Goal: Transaction & Acquisition: Purchase product/service

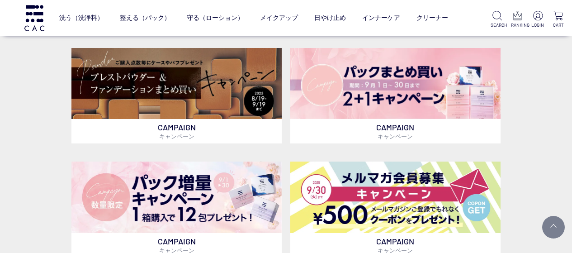
scroll to position [199, 0]
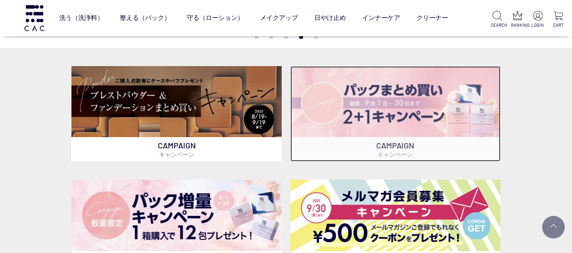
click at [339, 123] on img at bounding box center [395, 101] width 210 height 71
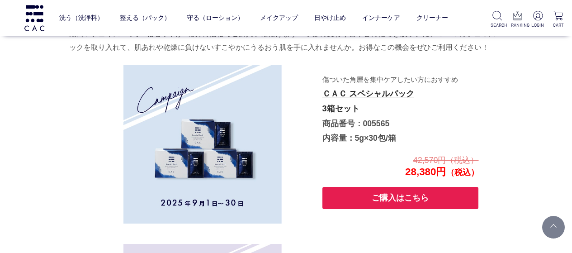
scroll to position [1502, 0]
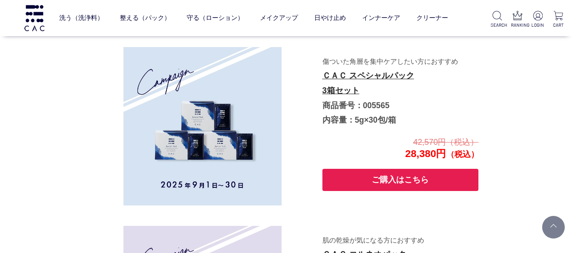
click at [420, 185] on button "ご購入はこちら" at bounding box center [401, 180] width 157 height 22
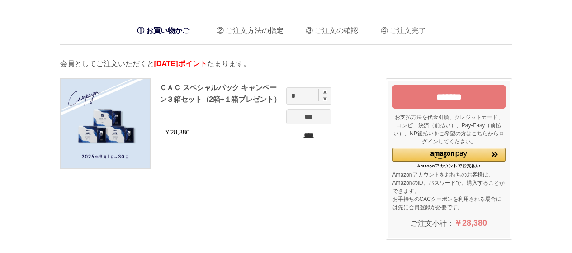
click at [423, 104] on input "*******" at bounding box center [449, 97] width 113 height 24
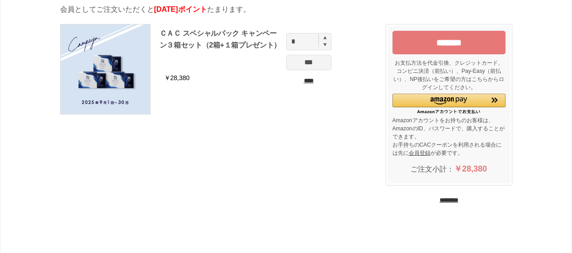
scroll to position [72, 0]
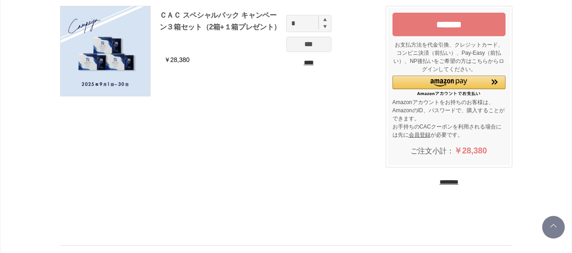
click at [440, 181] on input "********" at bounding box center [449, 182] width 19 height 9
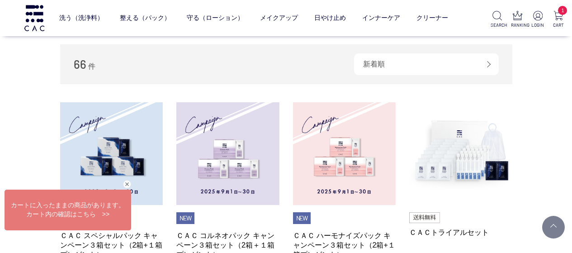
scroll to position [109, 0]
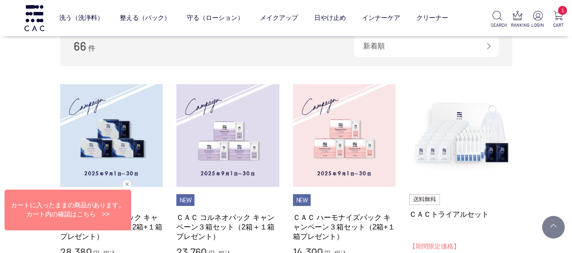
click at [130, 186] on div "閉じる" at bounding box center [127, 184] width 8 height 8
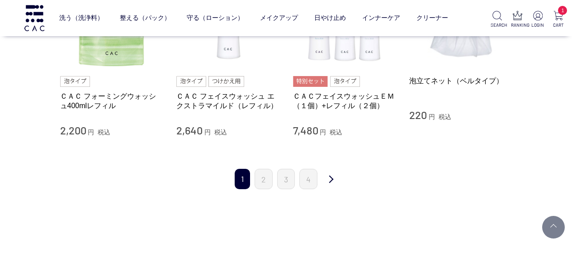
scroll to position [989, 0]
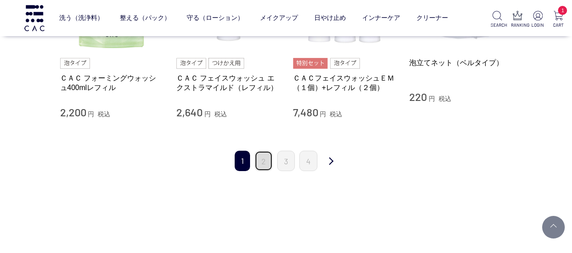
click at [268, 163] on link "2" at bounding box center [264, 161] width 18 height 20
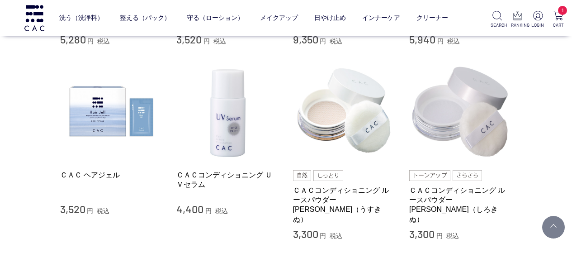
scroll to position [906, 0]
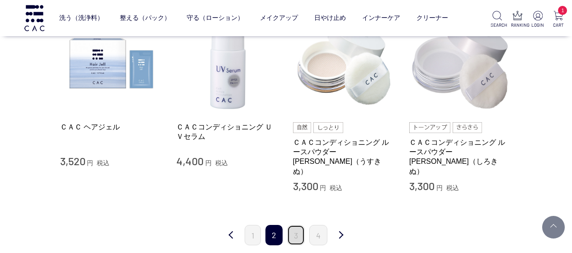
click at [297, 226] on link "3" at bounding box center [296, 235] width 18 height 20
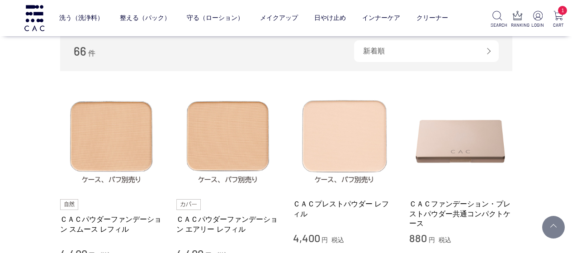
scroll to position [121, 0]
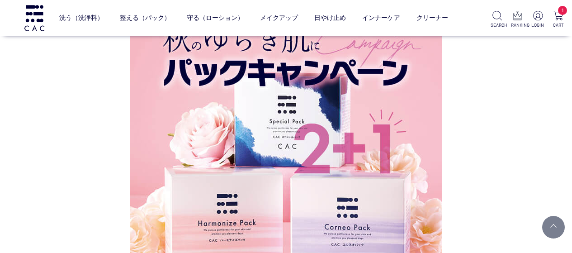
scroll to position [1165, 0]
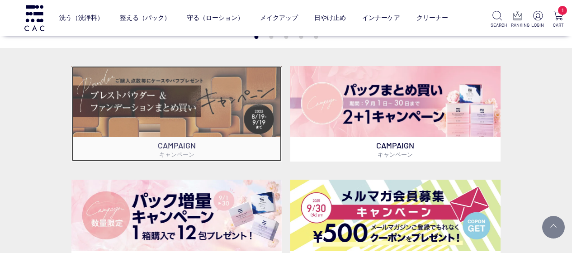
click at [181, 106] on img at bounding box center [176, 101] width 210 height 71
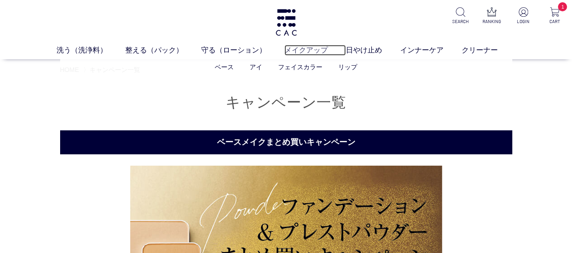
click at [318, 52] on link "メイクアップ" at bounding box center [316, 50] width 62 height 11
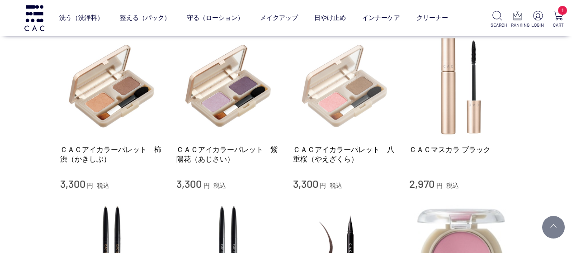
scroll to position [754, 0]
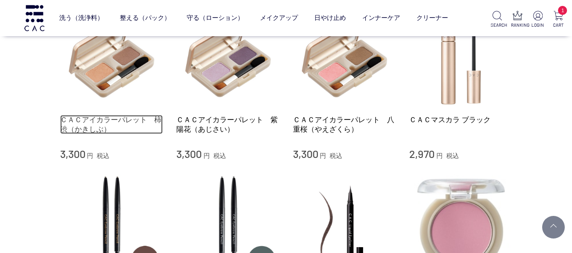
click at [97, 115] on link "ＣＡＣアイカラーパレット　柿渋（かきしぶ）" at bounding box center [111, 124] width 103 height 19
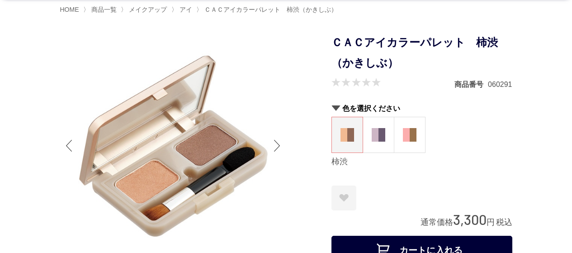
scroll to position [90, 0]
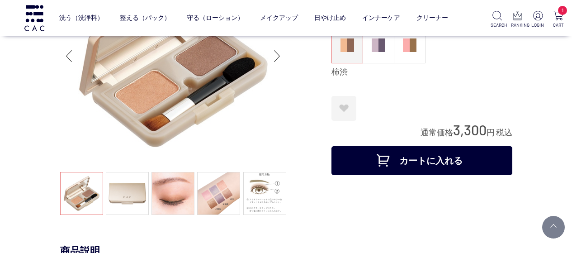
click at [405, 169] on button "カートに入れる" at bounding box center [422, 160] width 181 height 29
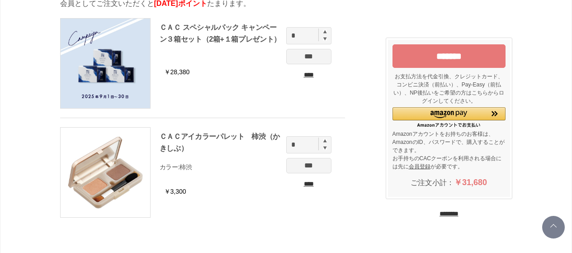
scroll to position [90, 0]
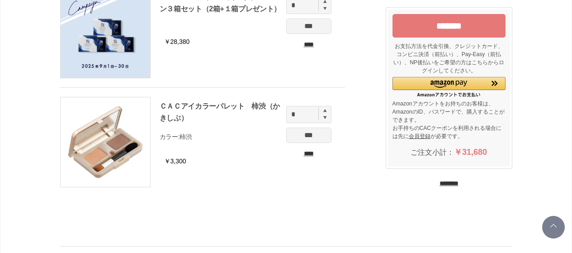
click at [440, 184] on input "********" at bounding box center [449, 183] width 19 height 9
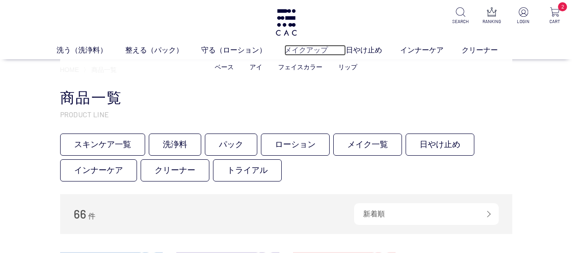
click at [306, 49] on link "メイクアップ" at bounding box center [316, 50] width 62 height 11
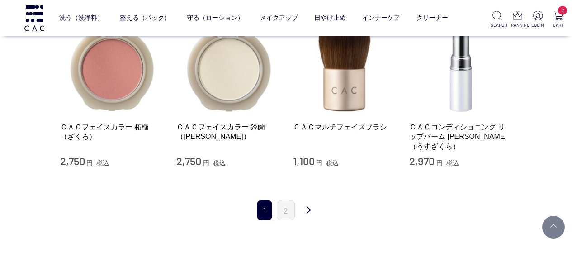
scroll to position [1176, 0]
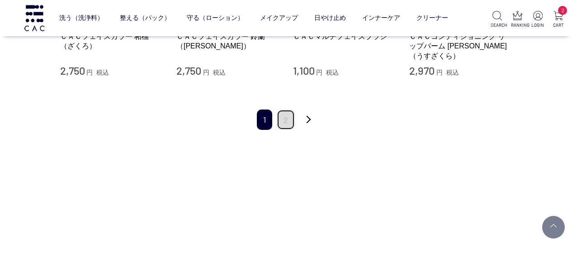
click at [290, 109] on link "2" at bounding box center [286, 119] width 18 height 20
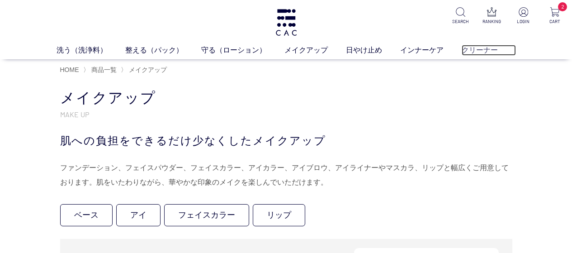
click at [470, 52] on link "クリーナー" at bounding box center [489, 50] width 54 height 11
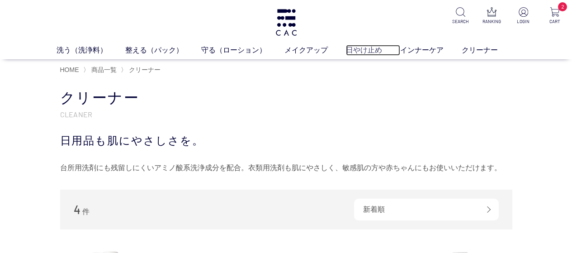
click at [358, 51] on link "日やけ止め" at bounding box center [373, 50] width 54 height 11
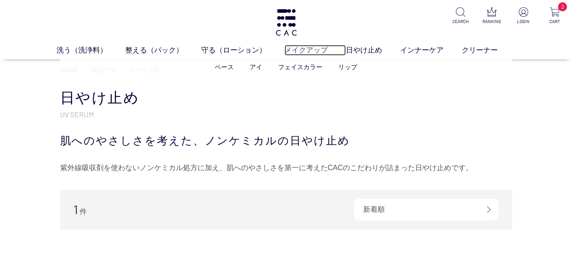
click at [303, 54] on link "メイクアップ" at bounding box center [316, 50] width 62 height 11
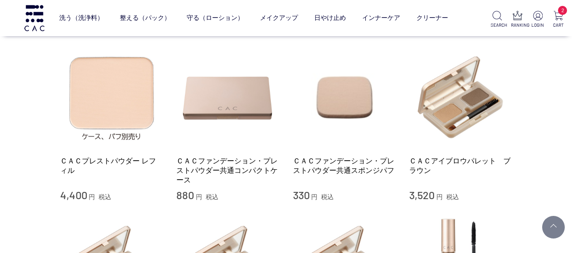
scroll to position [573, 0]
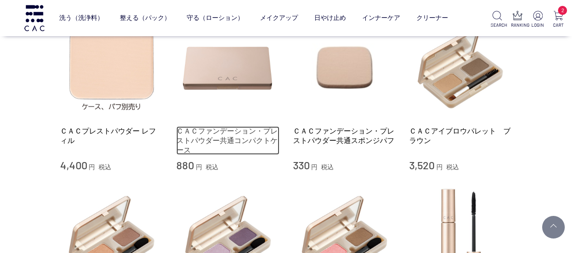
click at [227, 126] on link "ＣＡＣファンデーション・プレストパウダー共通コンパクトケース" at bounding box center [227, 140] width 103 height 29
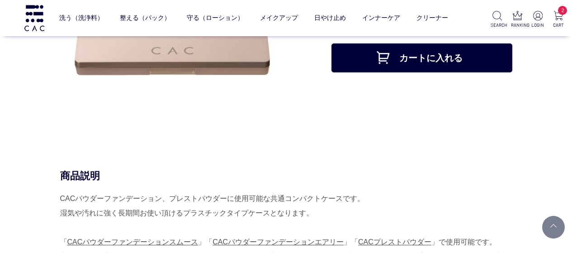
scroll to position [60, 0]
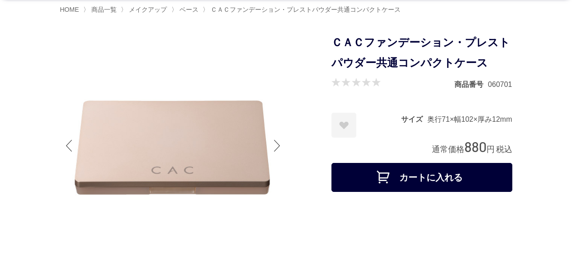
click at [439, 180] on button "カートに入れる" at bounding box center [422, 177] width 181 height 29
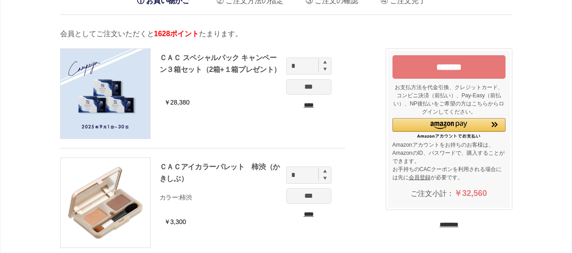
scroll to position [60, 0]
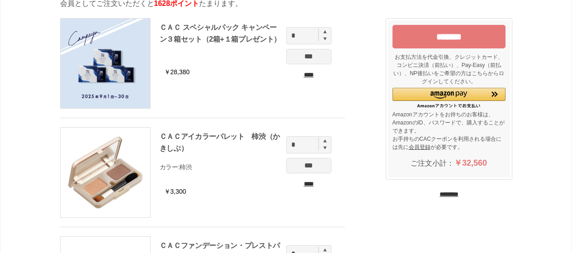
click at [300, 183] on input "****" at bounding box center [308, 183] width 45 height 9
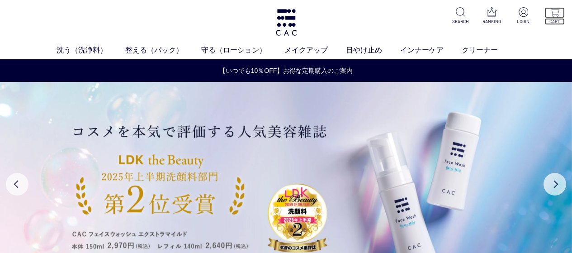
click at [556, 15] on img at bounding box center [554, 11] width 9 height 9
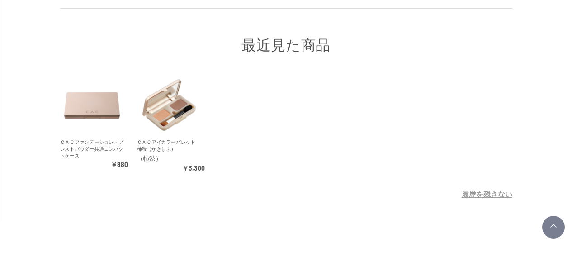
scroll to position [181, 0]
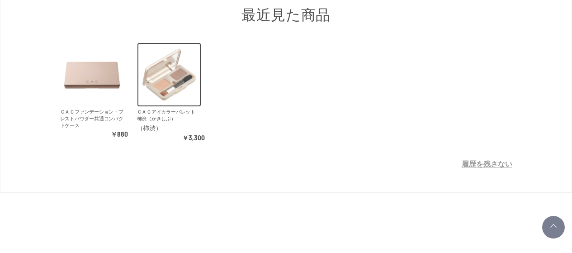
click at [164, 99] on img at bounding box center [169, 75] width 64 height 64
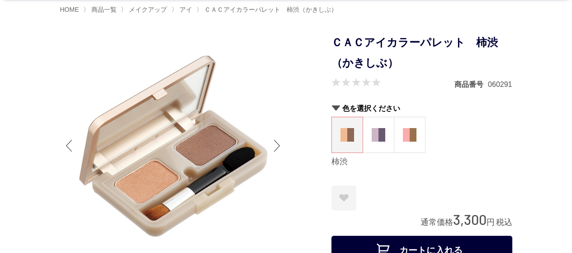
scroll to position [120, 0]
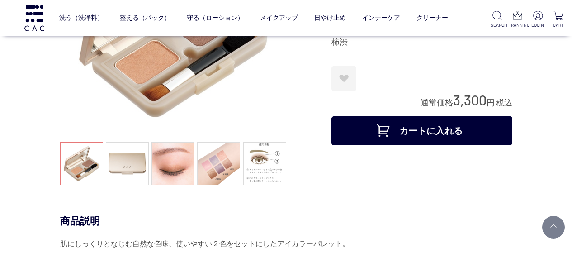
click at [344, 127] on button "カートに入れる" at bounding box center [422, 130] width 181 height 29
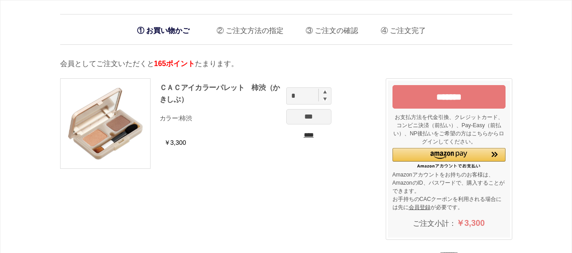
scroll to position [90, 0]
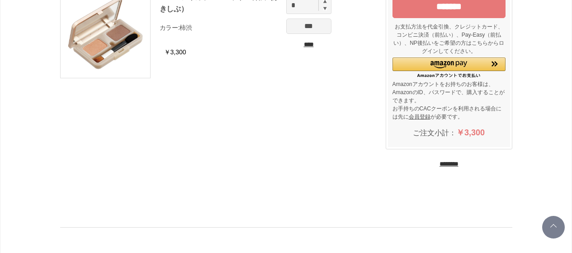
click at [440, 163] on input "********" at bounding box center [449, 164] width 19 height 9
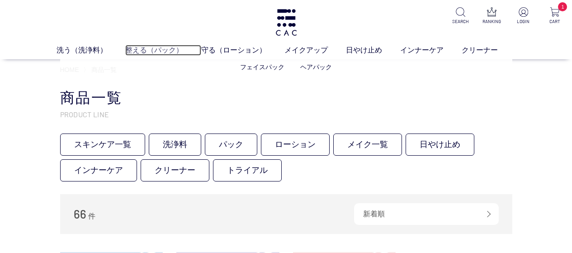
click at [159, 50] on link "整える（パック）" at bounding box center [163, 50] width 76 height 11
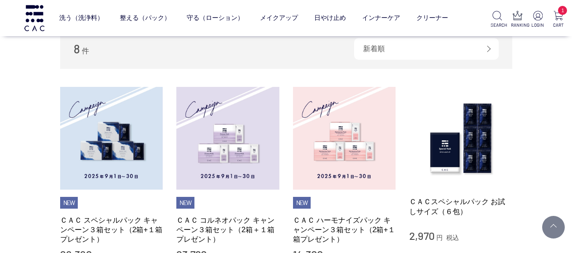
scroll to position [181, 0]
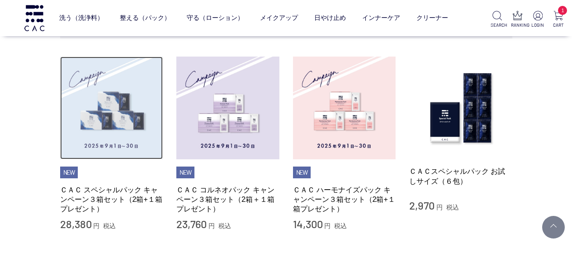
click at [106, 123] on img at bounding box center [111, 108] width 103 height 103
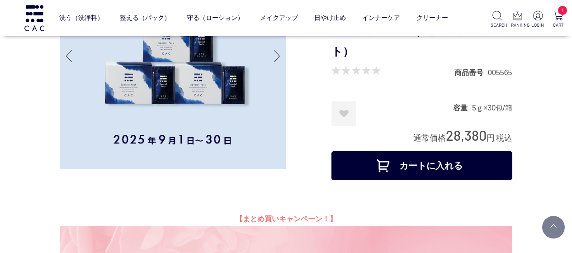
scroll to position [151, 0]
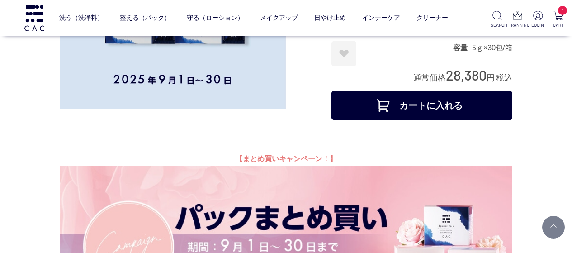
click at [376, 114] on button "カートに入れる" at bounding box center [422, 105] width 181 height 29
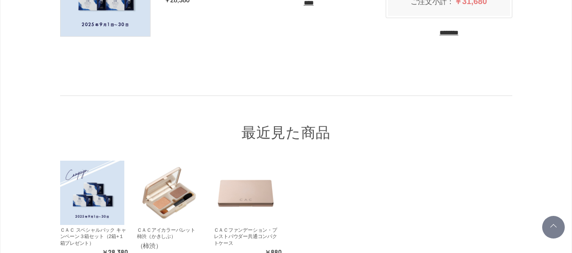
scroll to position [301, 0]
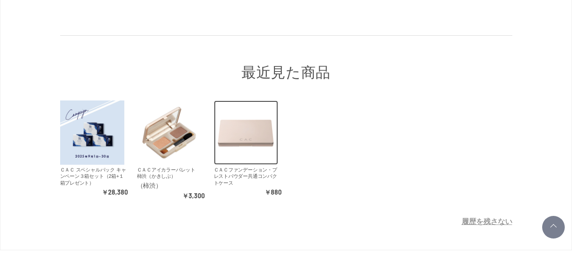
click at [225, 131] on img at bounding box center [246, 132] width 64 height 64
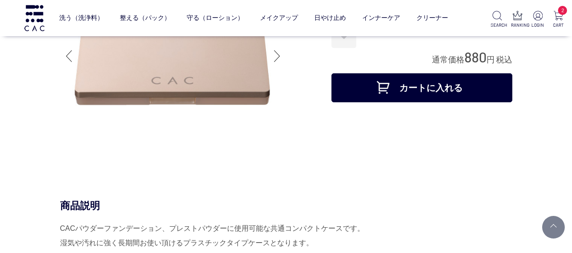
scroll to position [120, 0]
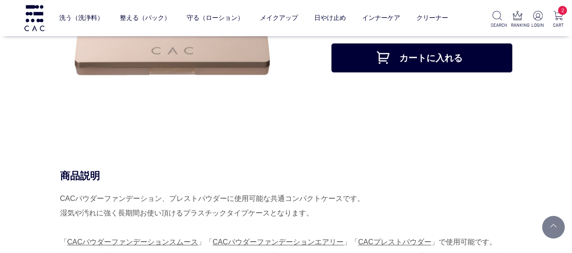
click at [363, 67] on button "カートに入れる" at bounding box center [422, 57] width 181 height 29
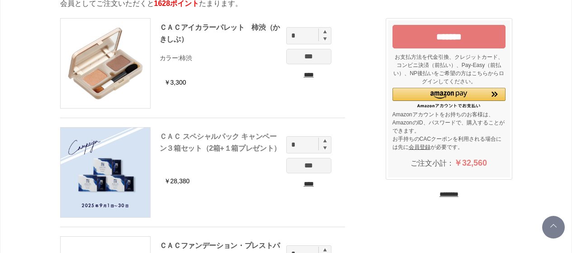
scroll to position [90, 0]
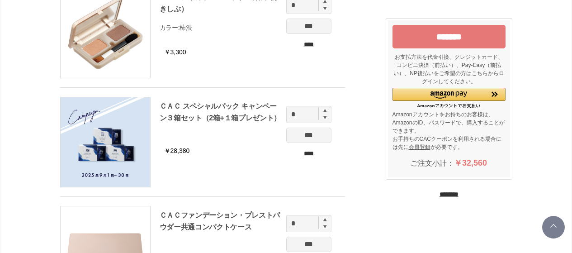
click at [443, 194] on input "********" at bounding box center [449, 194] width 19 height 9
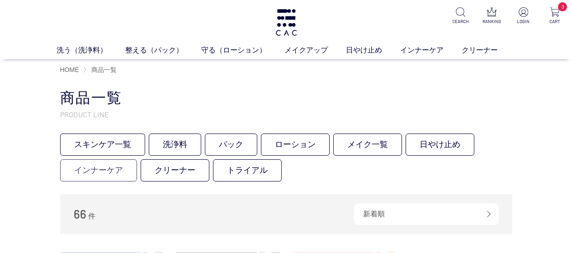
scroll to position [30, 0]
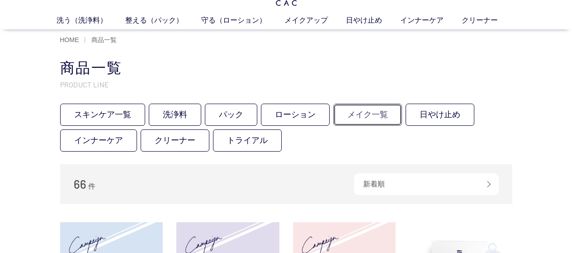
click at [344, 112] on link "メイク一覧" at bounding box center [367, 115] width 69 height 22
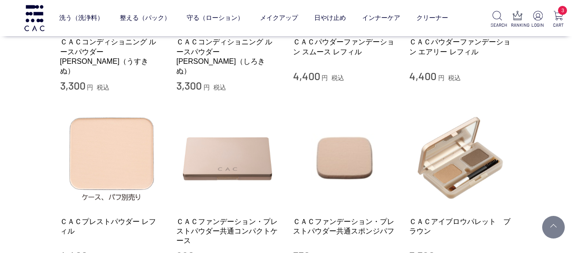
scroll to position [543, 0]
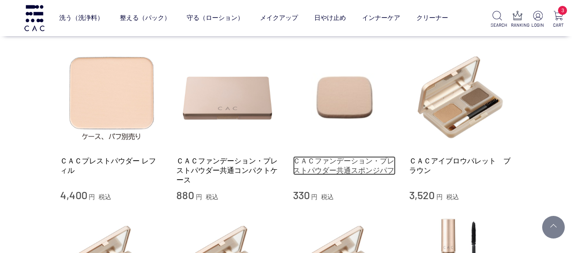
click at [326, 156] on link "ＣＡＣファンデーション・プレストパウダー共通スポンジパフ" at bounding box center [344, 165] width 103 height 19
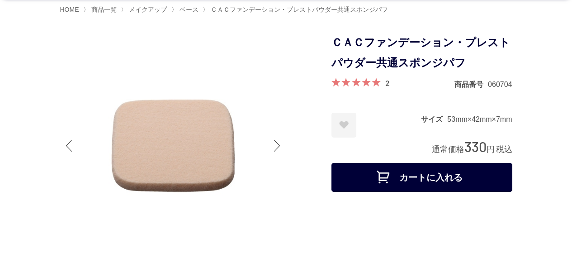
scroll to position [90, 0]
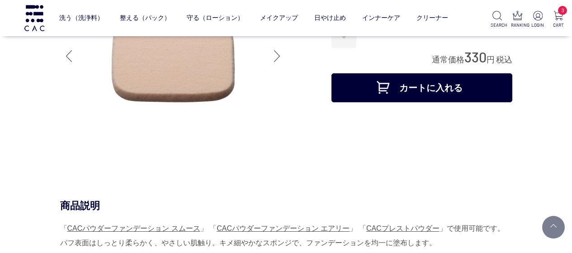
click at [399, 95] on button "カートに入れる" at bounding box center [422, 87] width 181 height 29
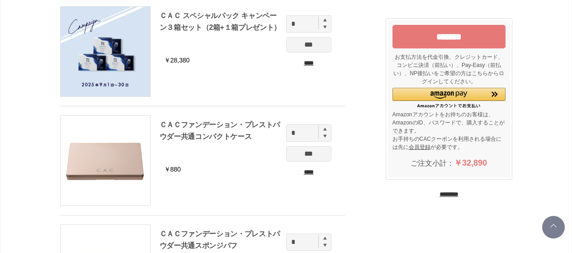
scroll to position [271, 0]
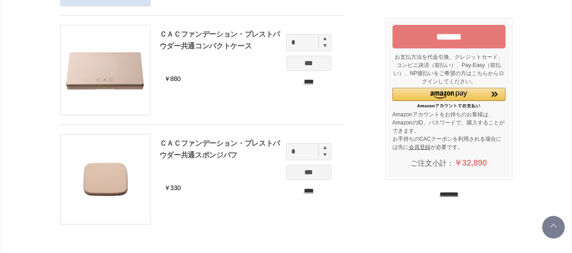
click at [324, 147] on img at bounding box center [325, 148] width 4 height 4
type input "*"
click at [312, 171] on input "***" at bounding box center [308, 172] width 45 height 15
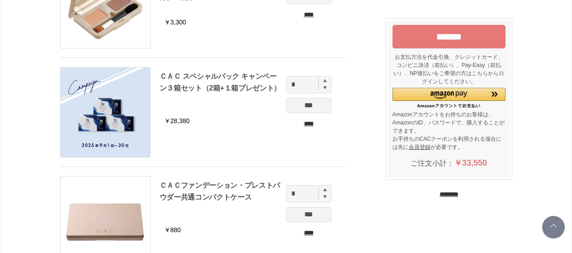
scroll to position [60, 0]
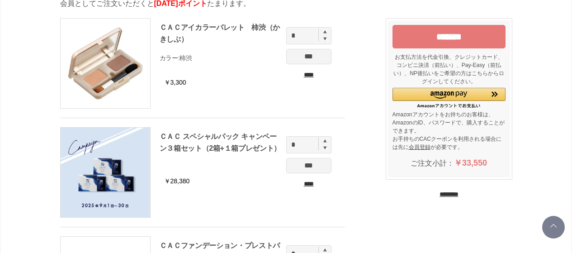
click at [433, 35] on input "*******" at bounding box center [449, 37] width 113 height 24
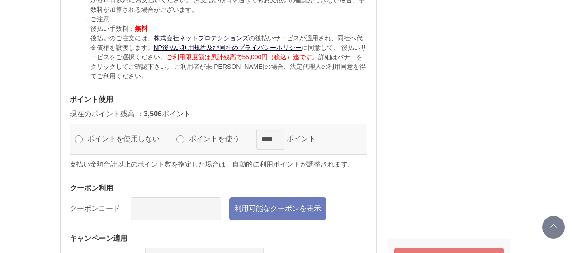
scroll to position [1086, 0]
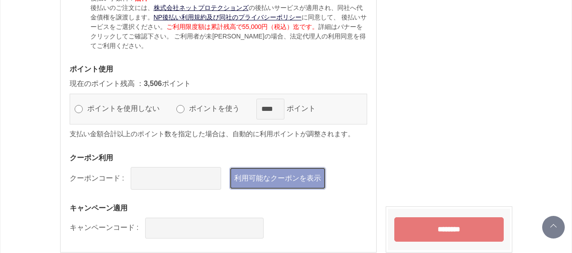
click at [288, 190] on link "利用可能なクーポンを表示" at bounding box center [277, 178] width 97 height 23
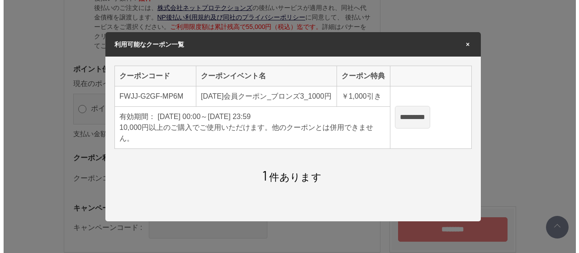
scroll to position [0, 0]
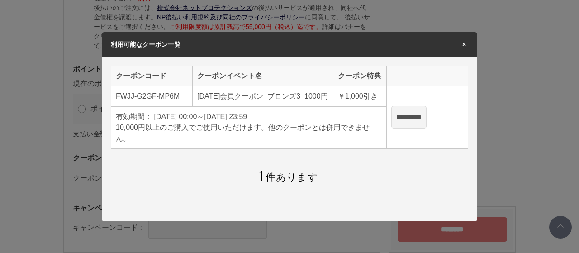
click at [408, 117] on input "*********" at bounding box center [408, 117] width 35 height 23
type input "**********"
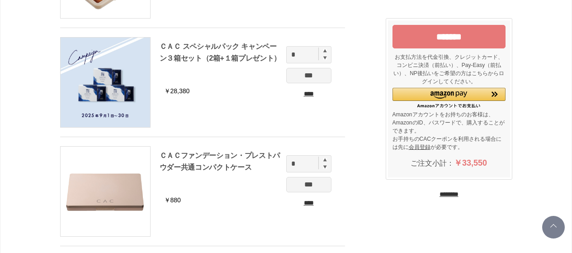
scroll to position [180, 0]
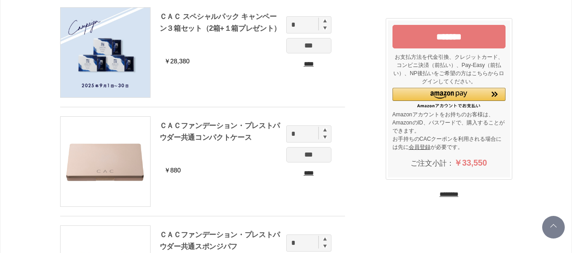
click at [436, 32] on input "*******" at bounding box center [449, 37] width 113 height 24
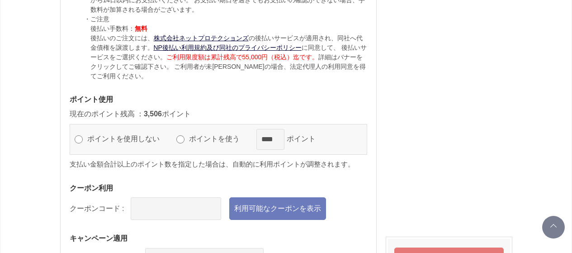
scroll to position [1086, 0]
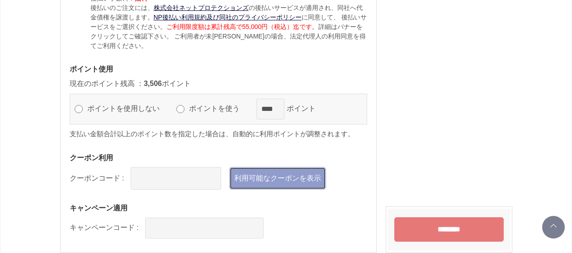
click at [309, 190] on link "利用可能なクーポンを表示" at bounding box center [277, 178] width 97 height 23
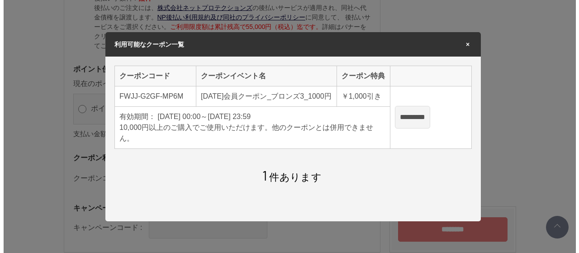
scroll to position [0, 0]
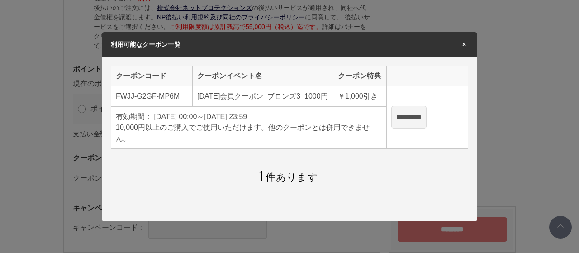
click at [418, 119] on input "*********" at bounding box center [408, 117] width 35 height 23
type input "**********"
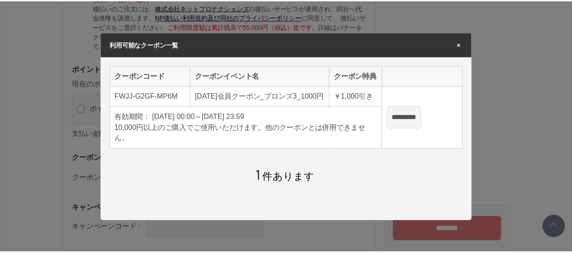
scroll to position [1086, 0]
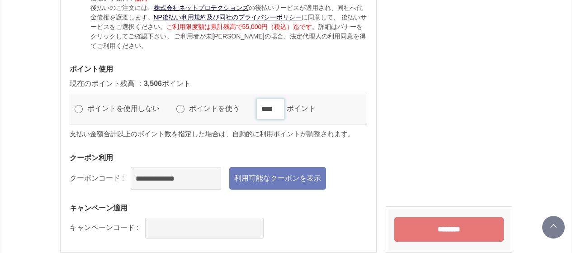
click at [281, 119] on input "****" at bounding box center [270, 109] width 28 height 21
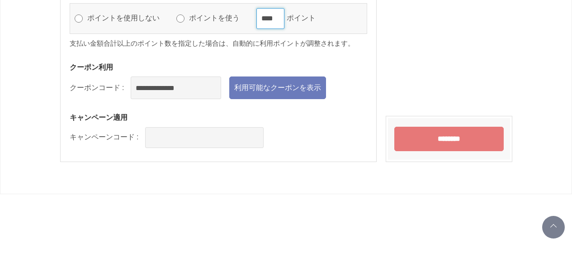
scroll to position [1206, 0]
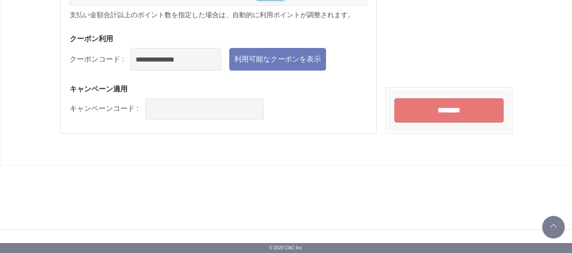
type input "****"
click at [418, 123] on input "********" at bounding box center [448, 110] width 109 height 24
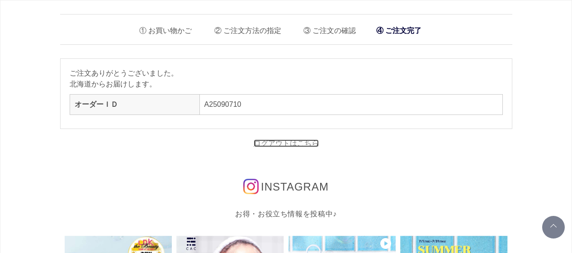
click at [293, 142] on link "ログアウトはこちら" at bounding box center [286, 143] width 65 height 8
